Goal: Task Accomplishment & Management: Manage account settings

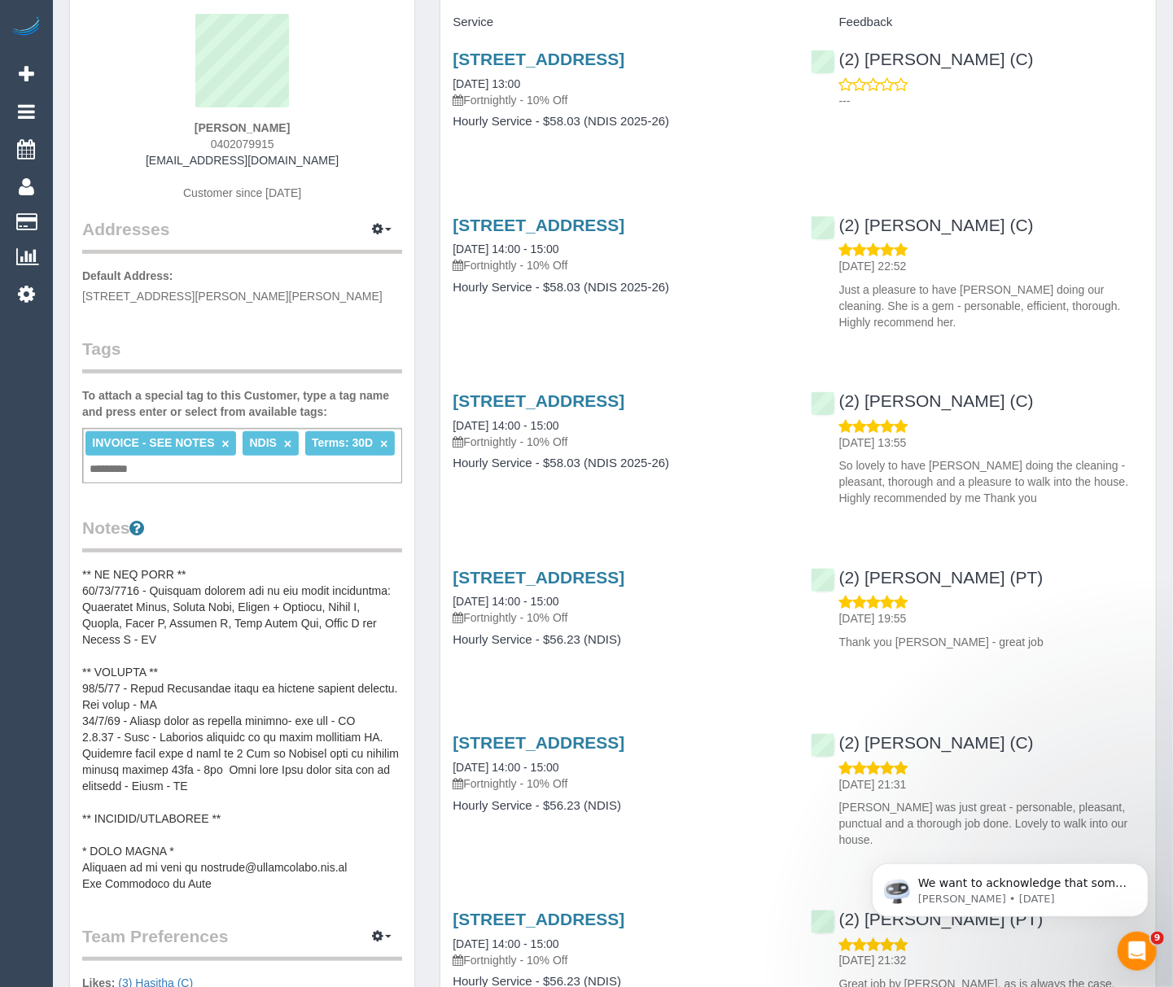
scroll to position [326, 0]
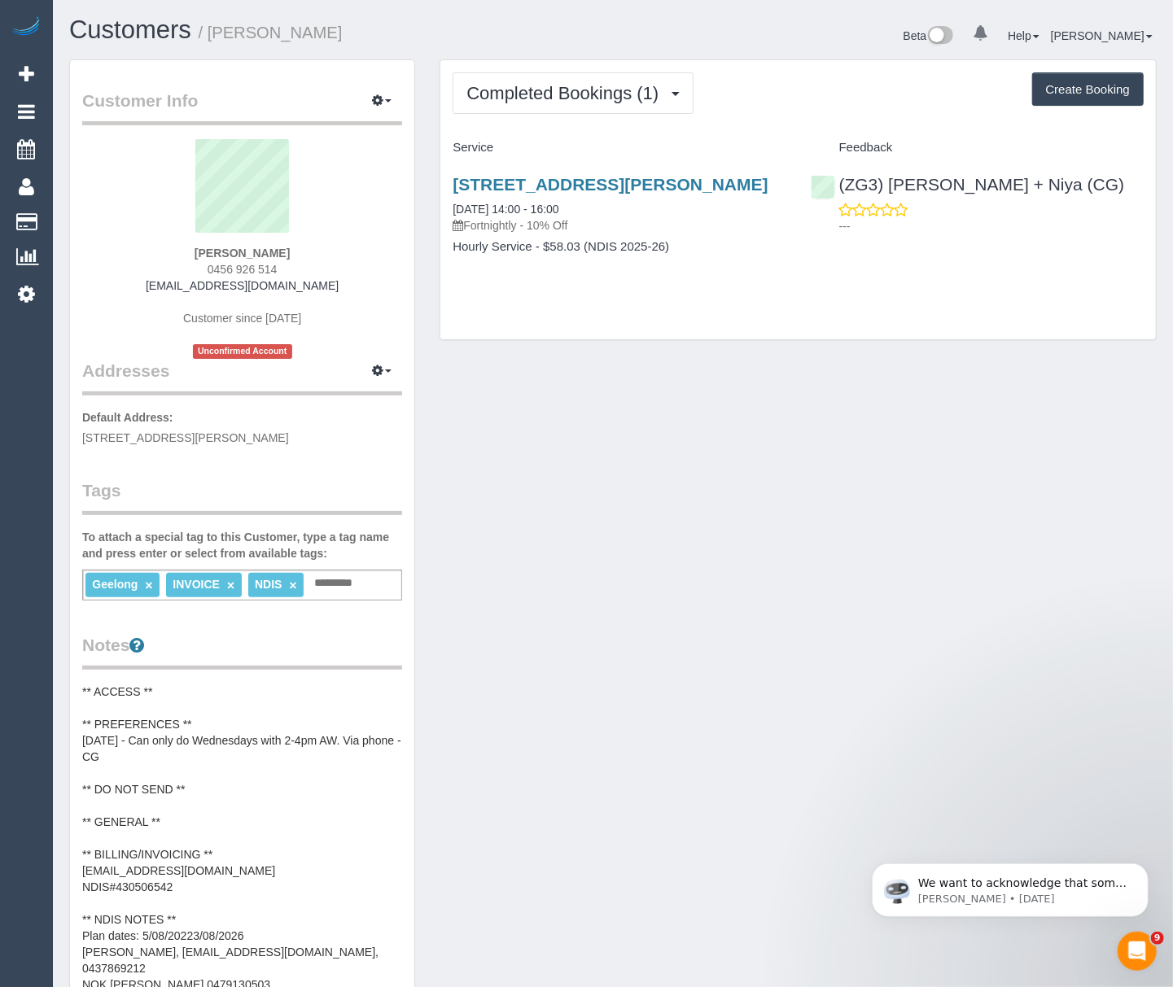
click at [177, 850] on pre "** ACCESS ** ** PREFERENCES ** 11/09/25 - Can only do Wednesdays with 2-4pm AW.…" at bounding box center [242, 838] width 320 height 309
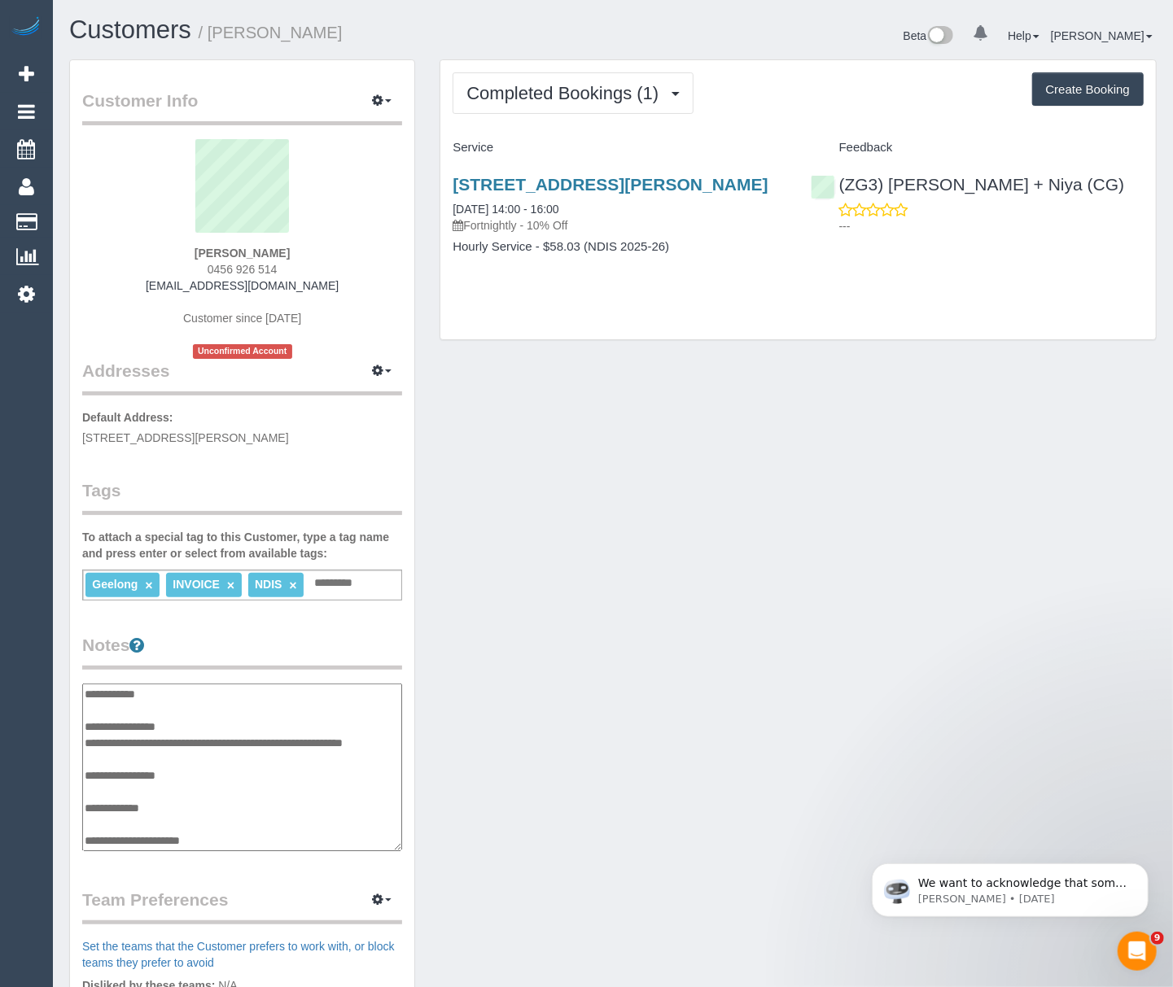
scroll to position [130, 0]
drag, startPoint x: 277, startPoint y: 746, endPoint x: 88, endPoint y: 737, distance: 189.1
click at [88, 737] on textarea "**********" at bounding box center [242, 768] width 320 height 169
click at [184, 751] on textarea "**********" at bounding box center [242, 768] width 320 height 169
drag, startPoint x: 184, startPoint y: 752, endPoint x: 88, endPoint y: 759, distance: 96.3
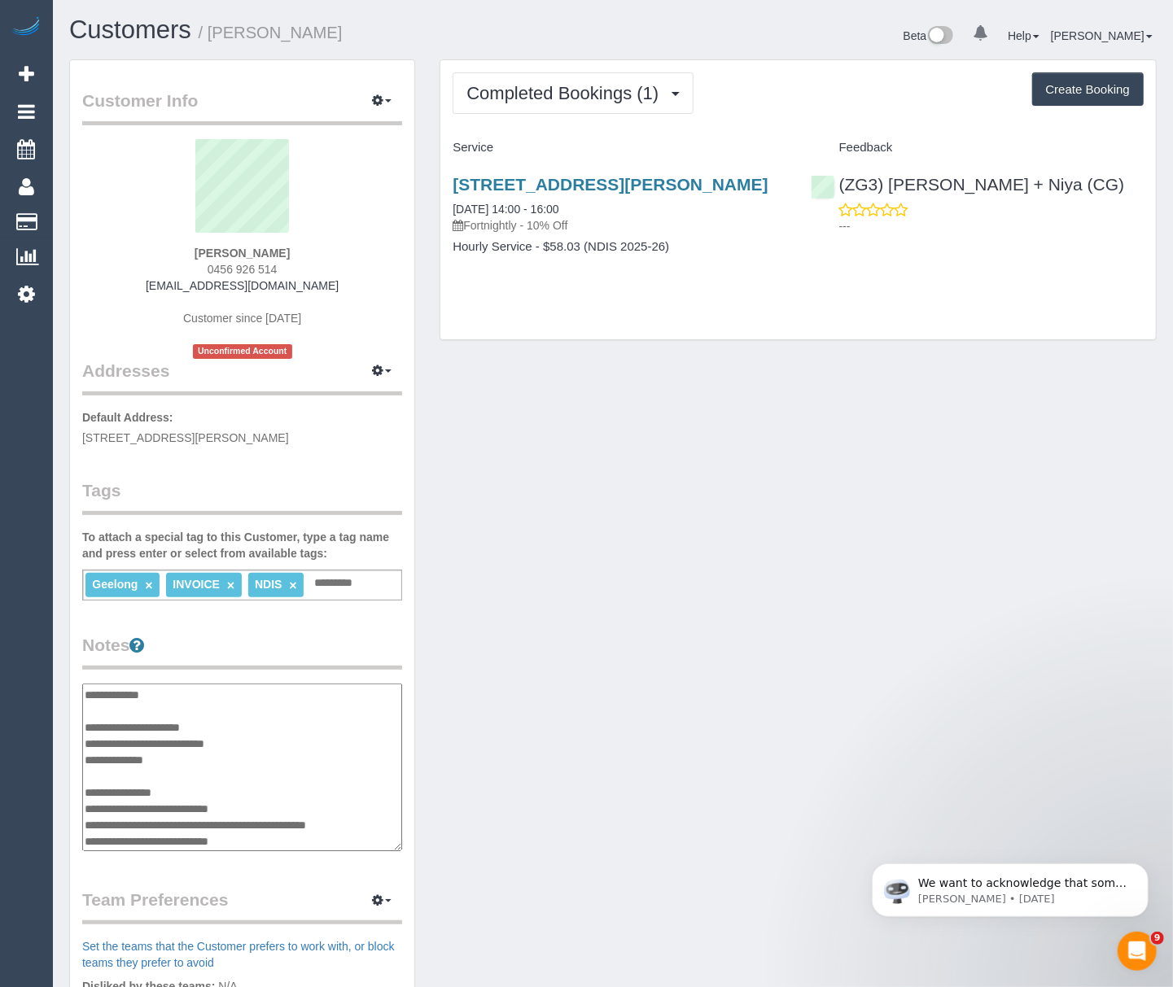
click at [88, 759] on textarea "**********" at bounding box center [242, 768] width 320 height 169
click at [551, 184] on link "136 Goldsworthy Road, Corio, VIC 3214" at bounding box center [610, 184] width 315 height 19
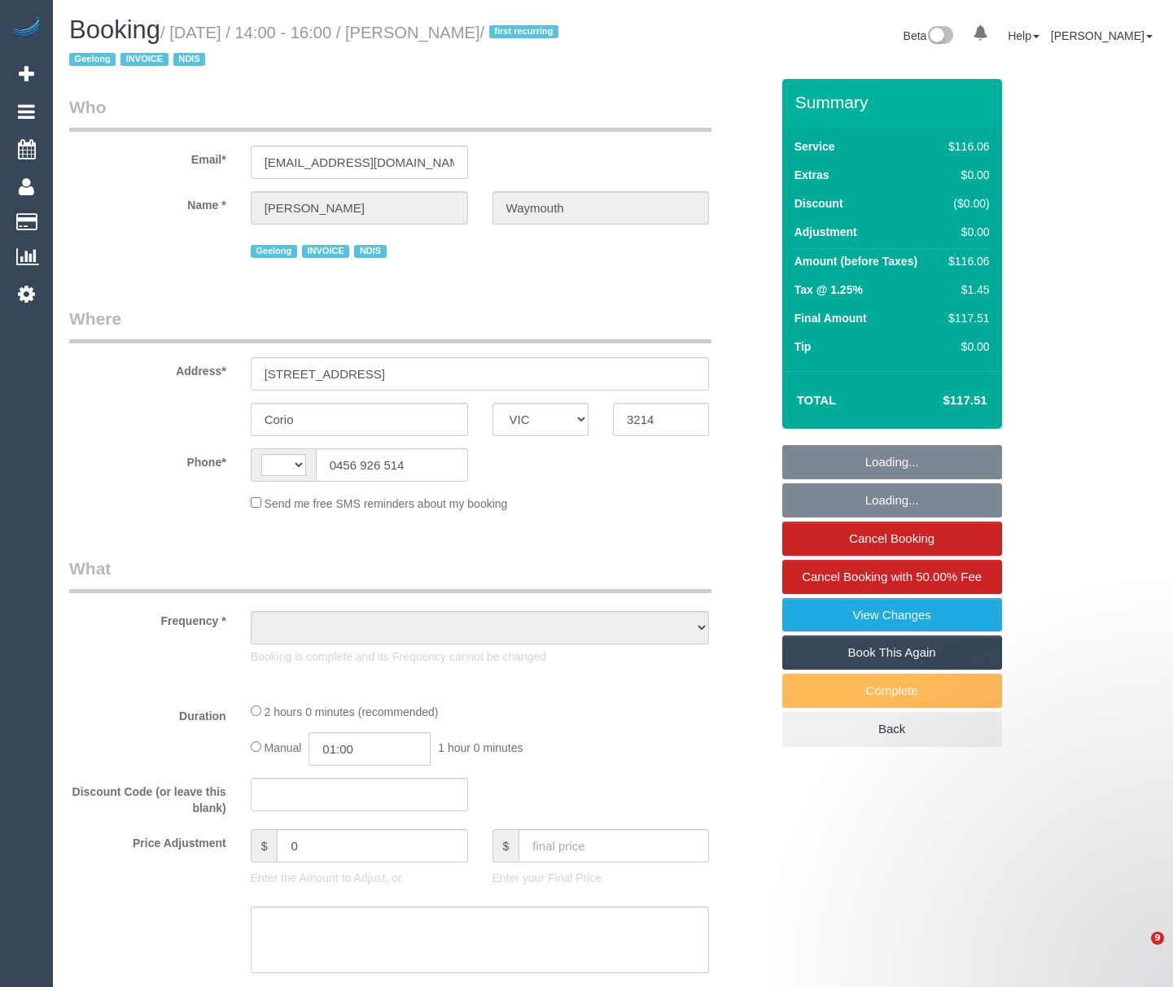
select select "VIC"
select select "string:AU"
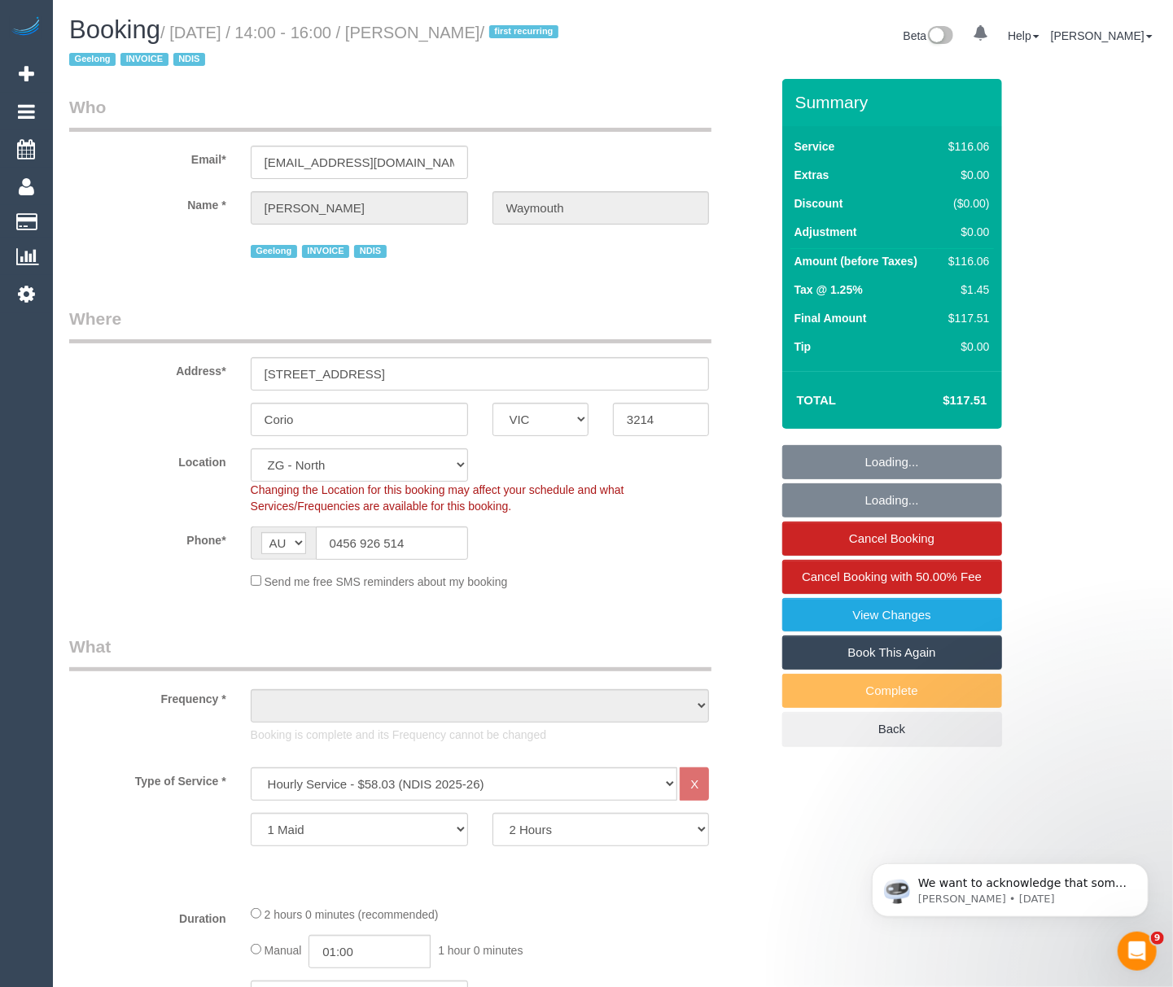
select select "object:601"
select select "number:28"
select select "number:14"
select select "number:19"
select select "number:25"
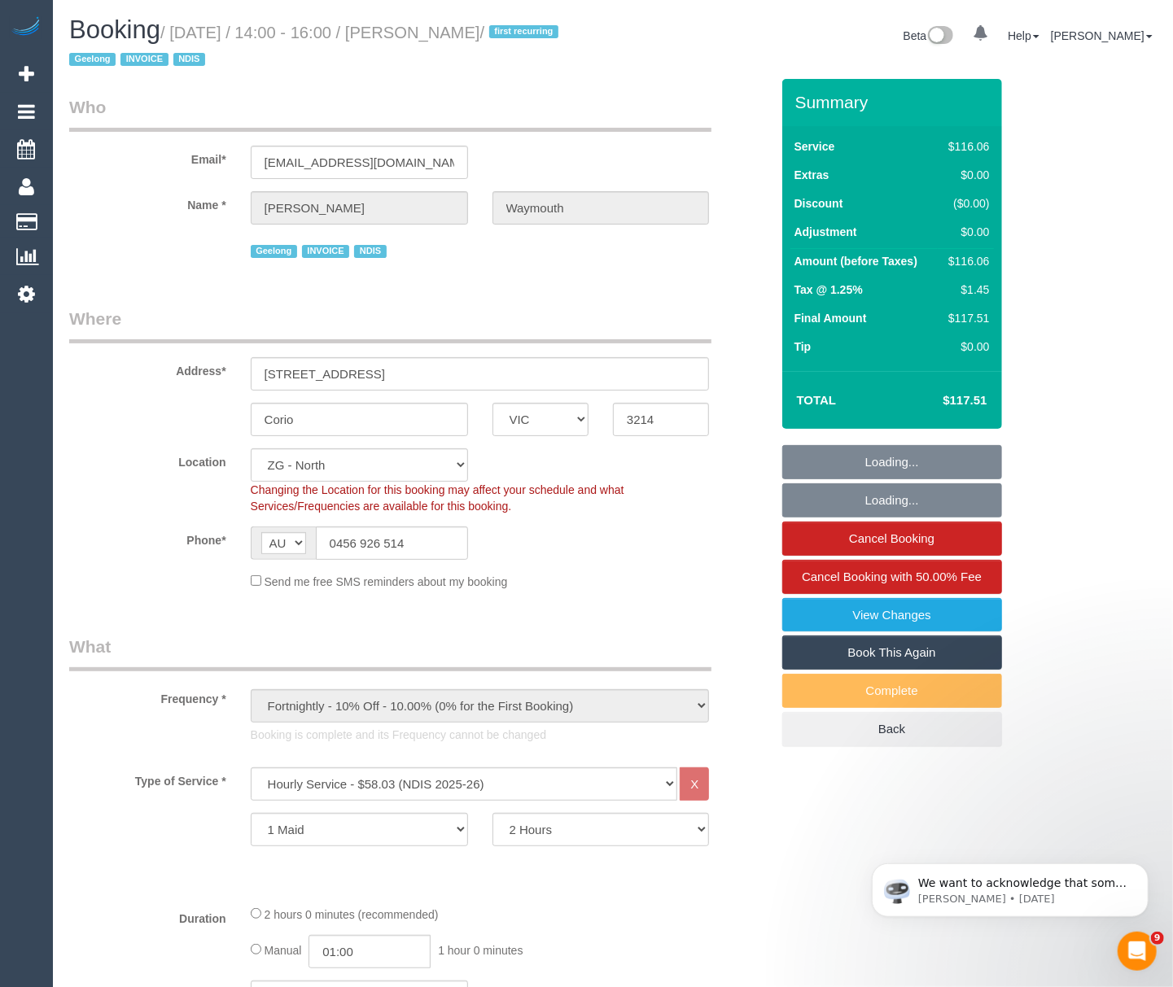
select select "number:34"
select select "number:12"
select select "object:871"
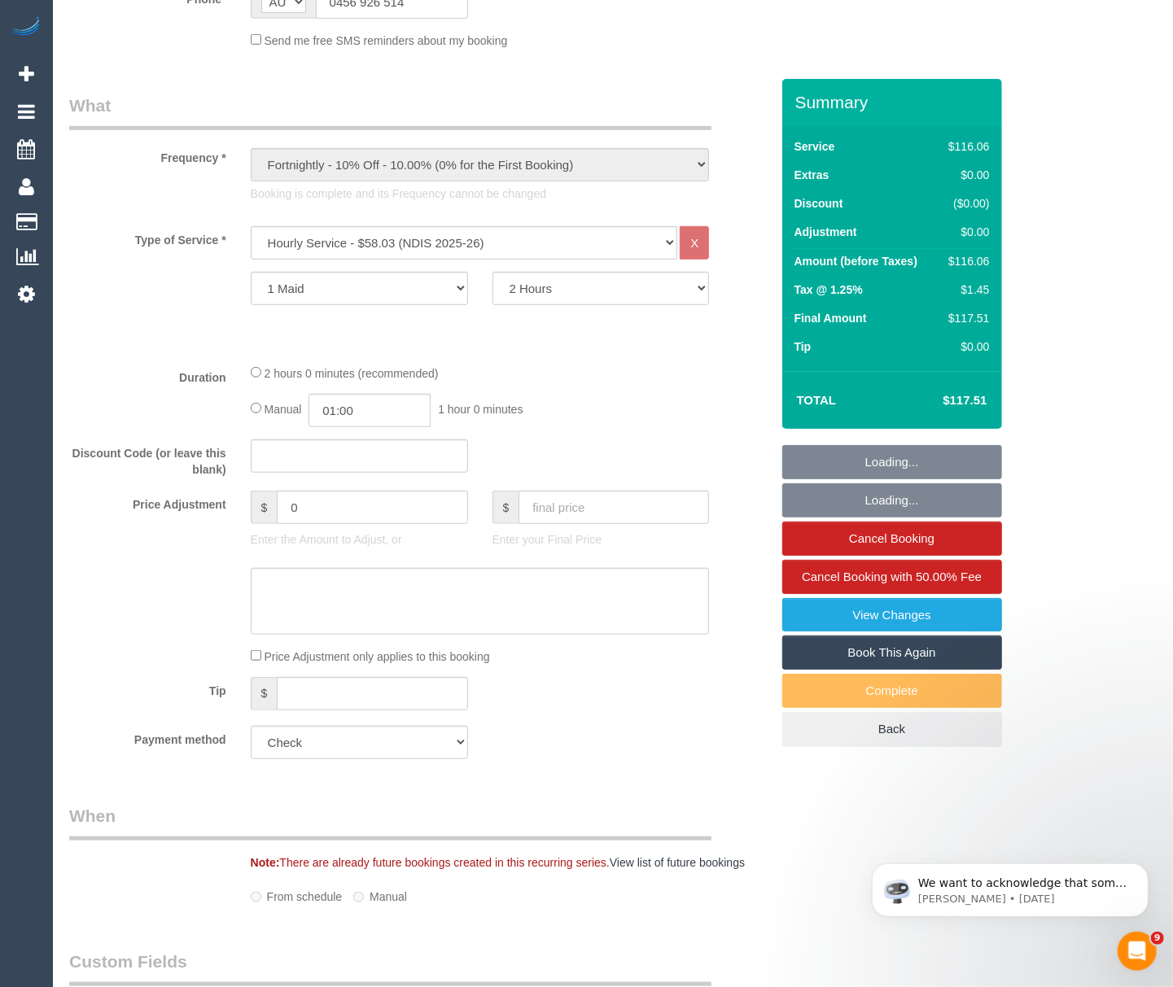
select select "spot1"
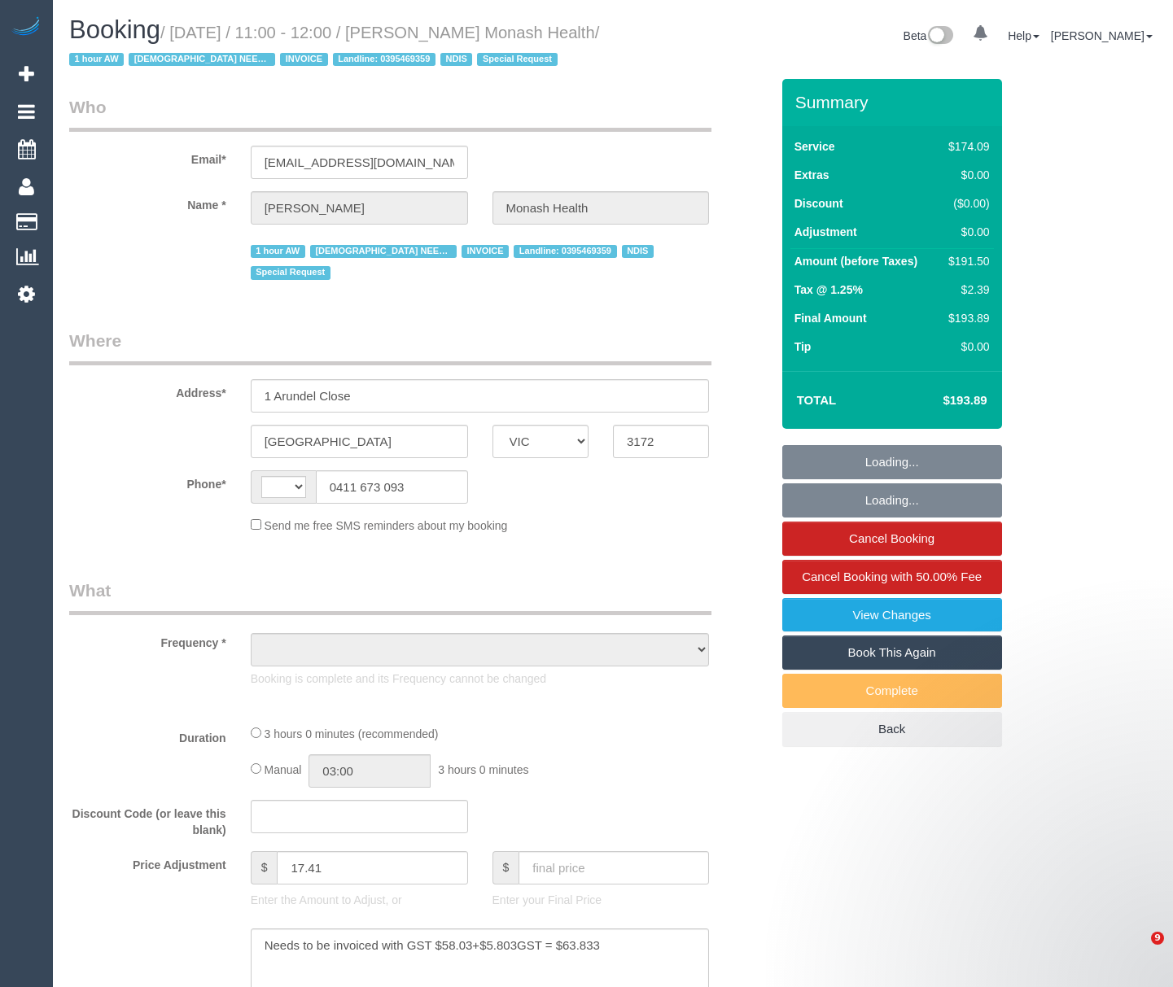
select select "VIC"
select select "180"
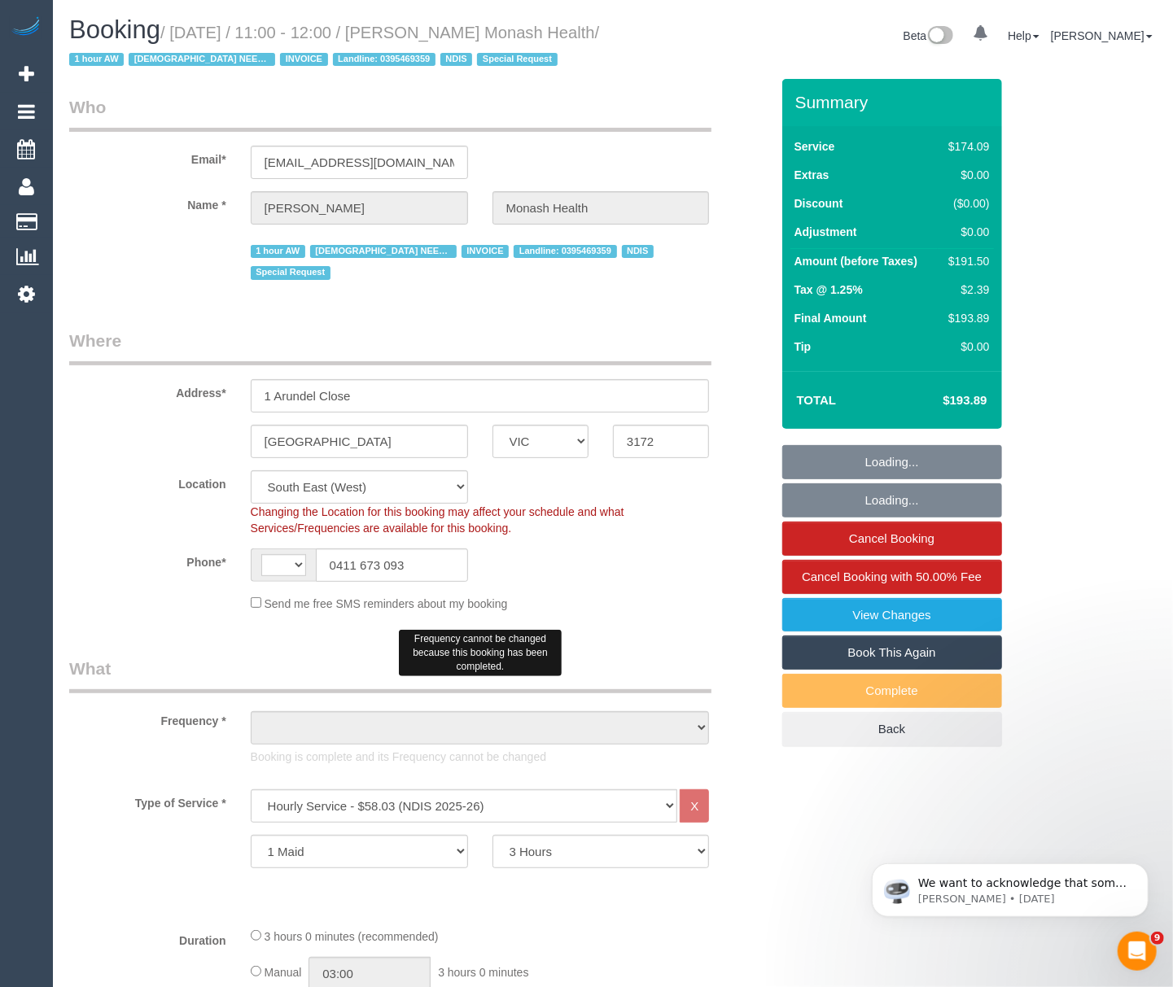
select select "string:AU"
select select "object:1292"
select select "number:28"
select select "number:14"
select select "number:19"
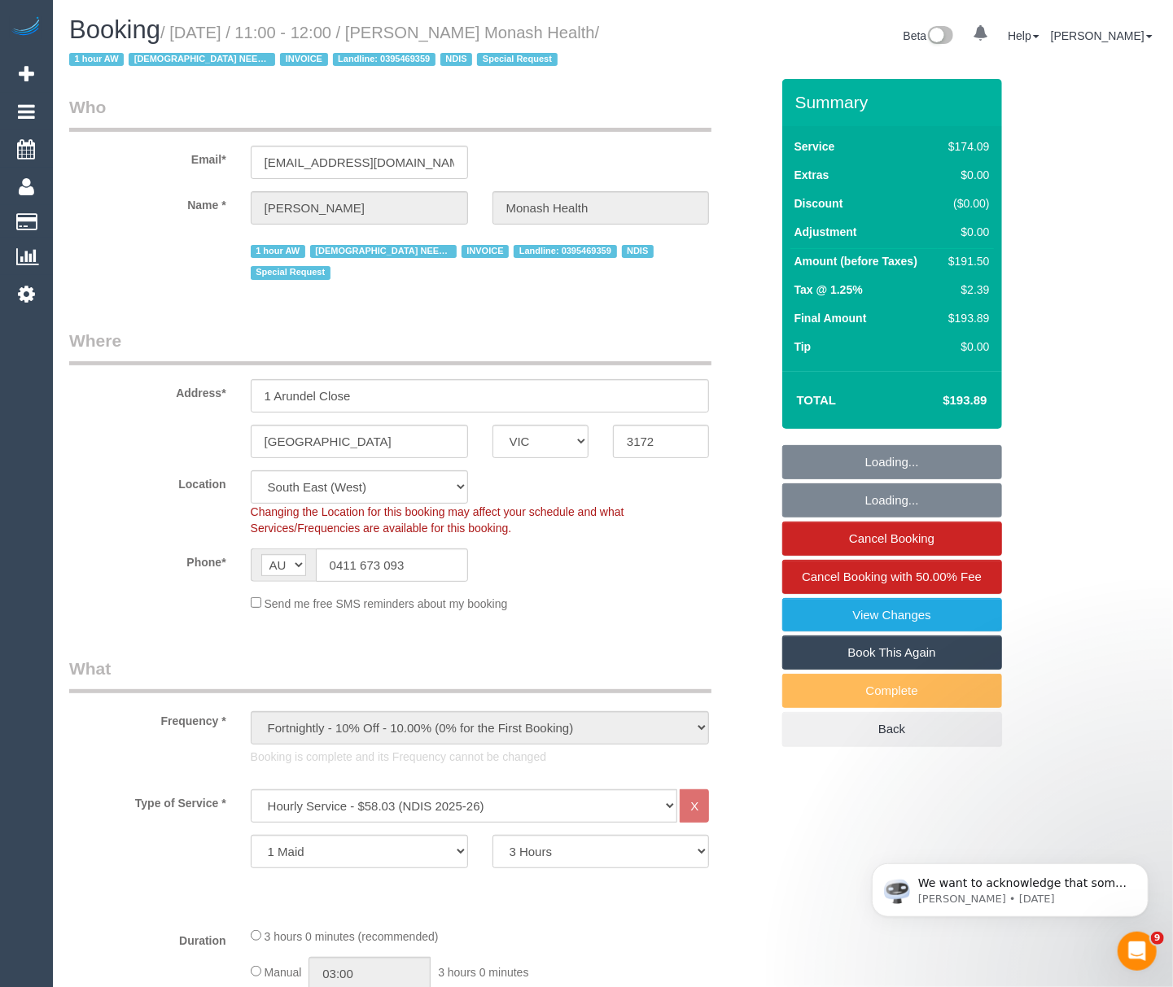
select select "number:23"
select select "number:35"
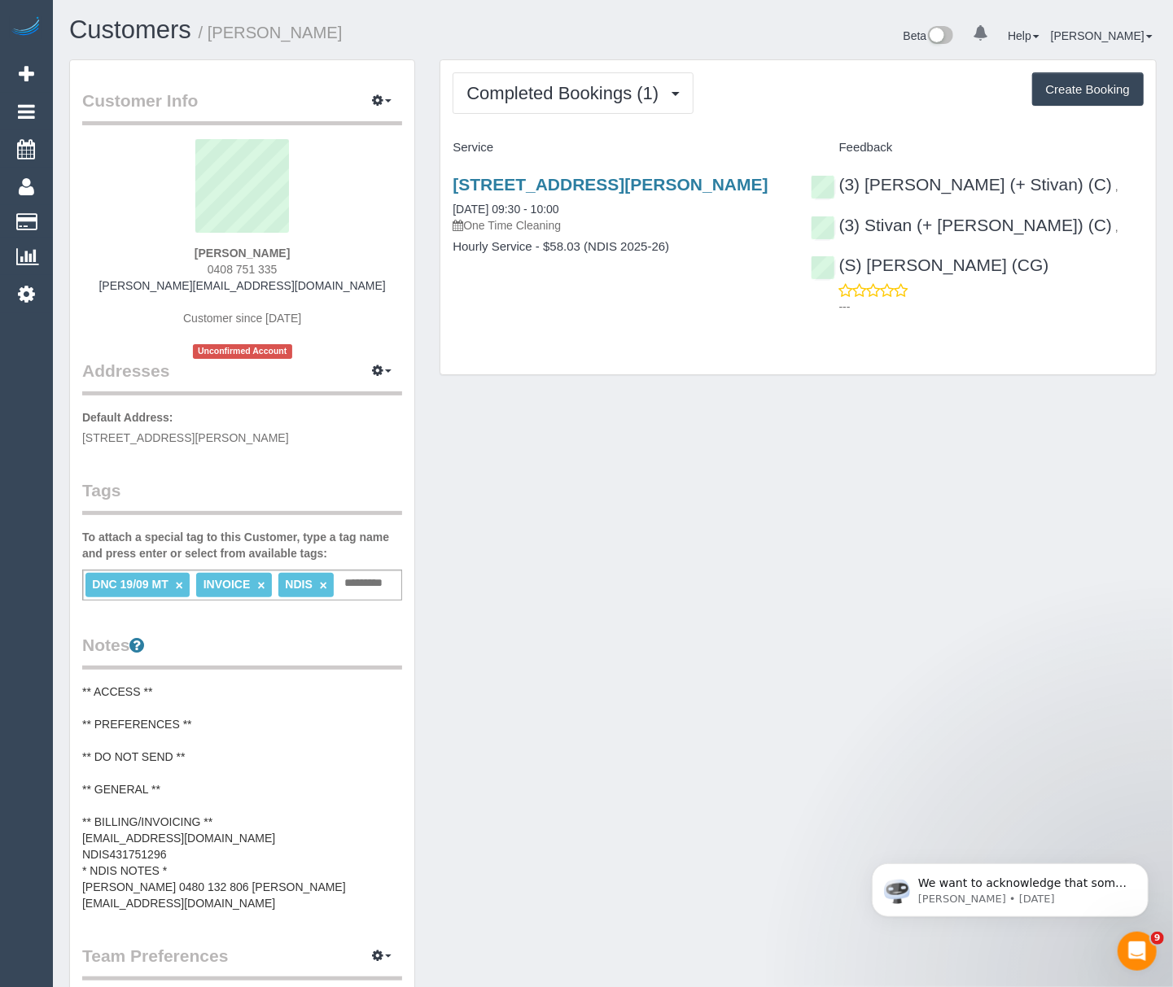
drag, startPoint x: 160, startPoint y: 247, endPoint x: 249, endPoint y: 251, distance: 89.6
click at [249, 251] on div "[PERSON_NAME] 0408 751 335 [PERSON_NAME][EMAIL_ADDRESS][DOMAIN_NAME] Customer s…" at bounding box center [242, 249] width 320 height 220
click at [379, 111] on button "button" at bounding box center [381, 101] width 41 height 25
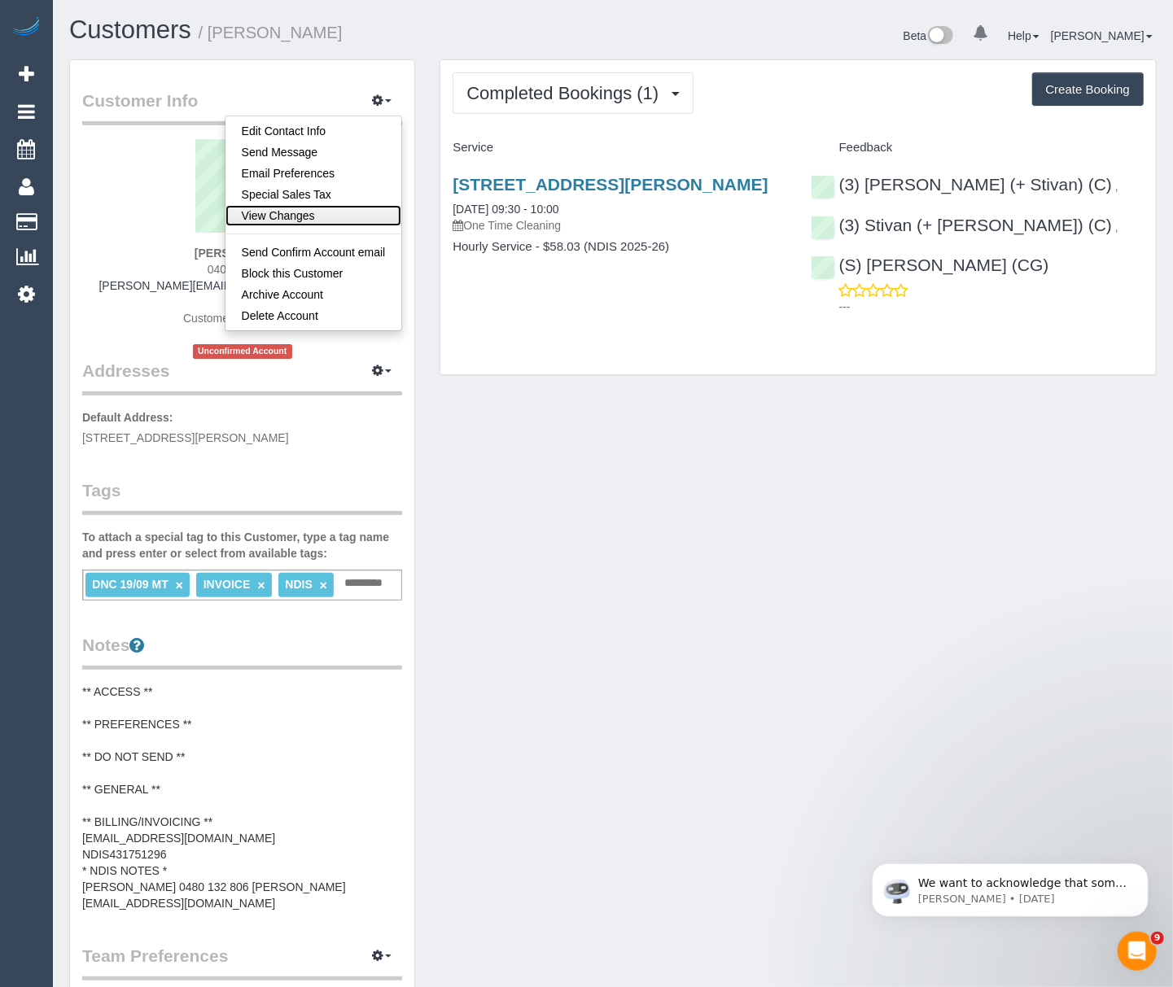
click at [288, 216] on link "View Changes" at bounding box center [313, 215] width 177 height 21
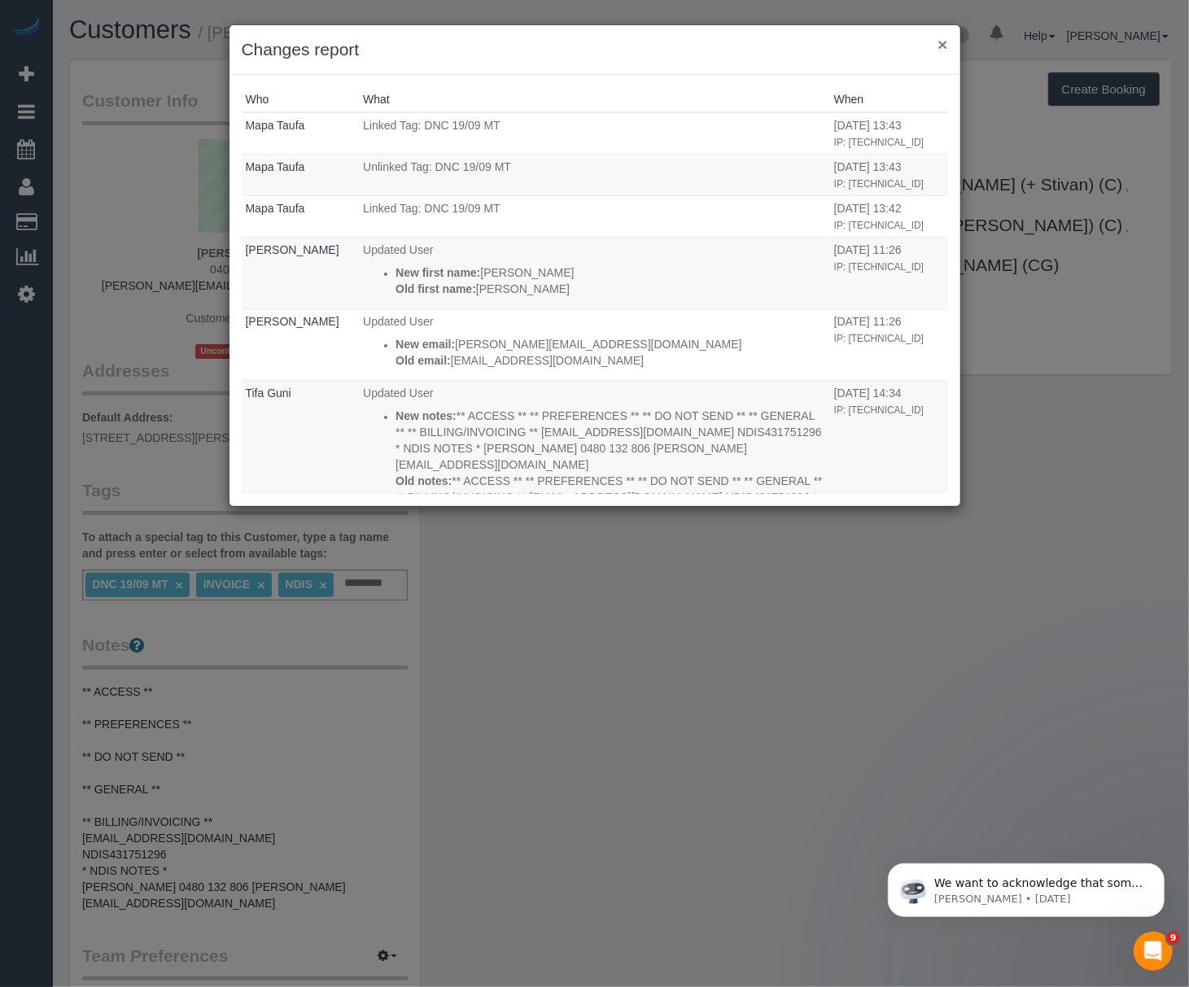
click at [945, 40] on button "×" at bounding box center [943, 44] width 10 height 17
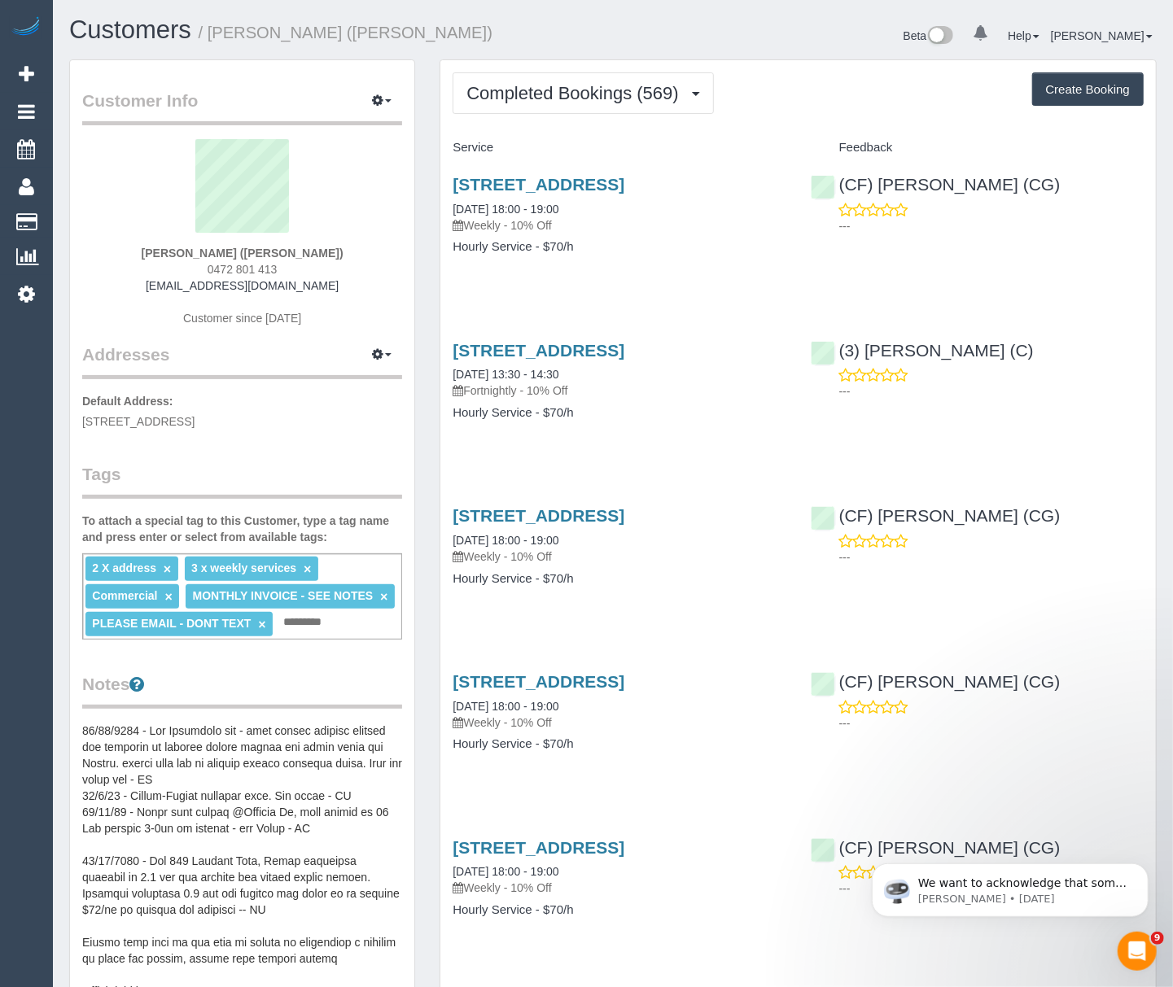
drag, startPoint x: 83, startPoint y: 424, endPoint x: 293, endPoint y: 415, distance: 210.2
click at [195, 415] on span "[STREET_ADDRESS]" at bounding box center [138, 421] width 112 height 13
copy span "[STREET_ADDRESS]"
